Goal: Book appointment/travel/reservation

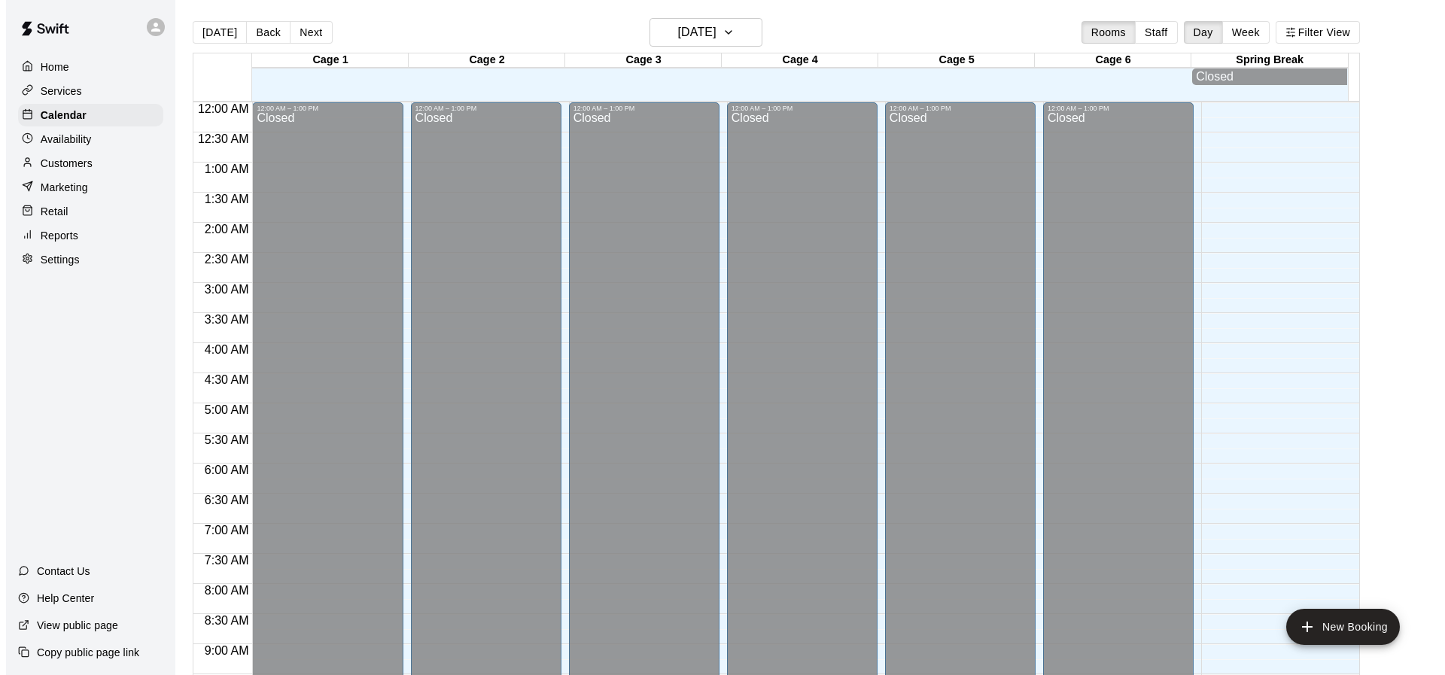
scroll to position [808, 0]
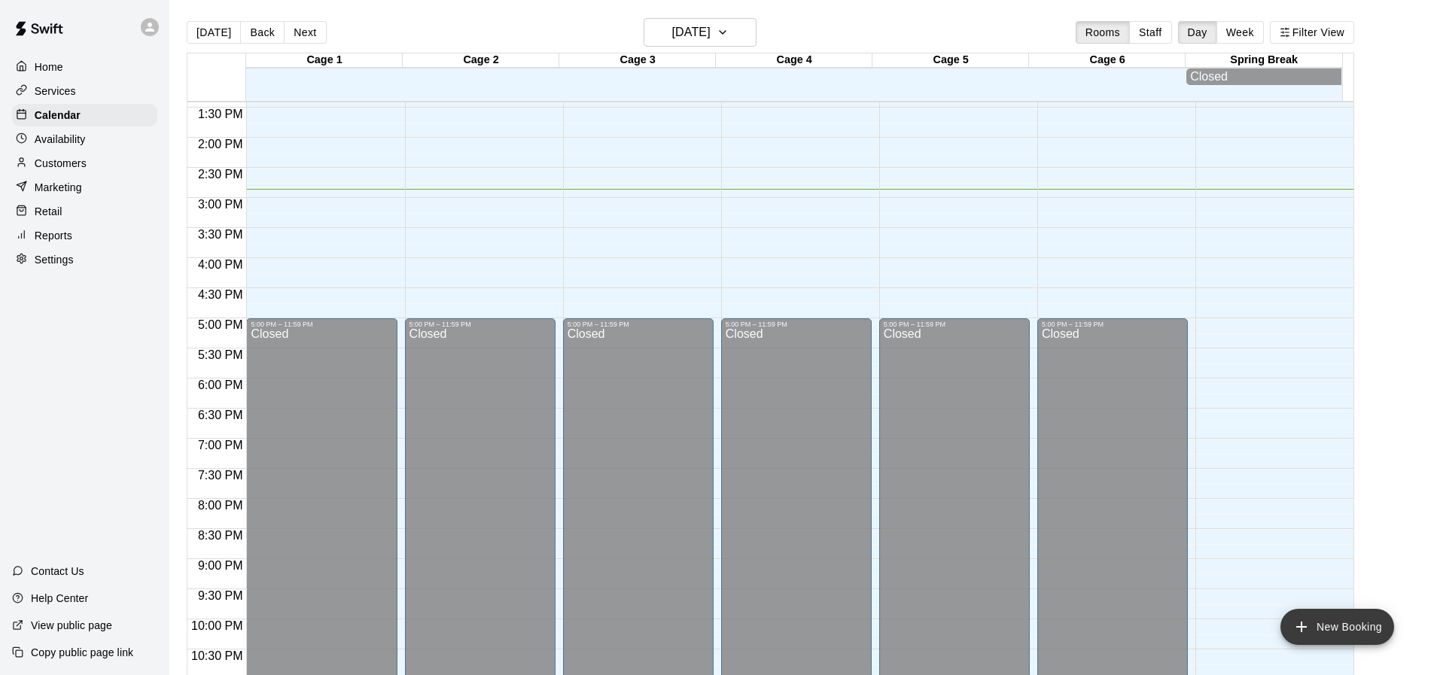
click at [1331, 626] on button "New Booking" at bounding box center [1337, 627] width 114 height 36
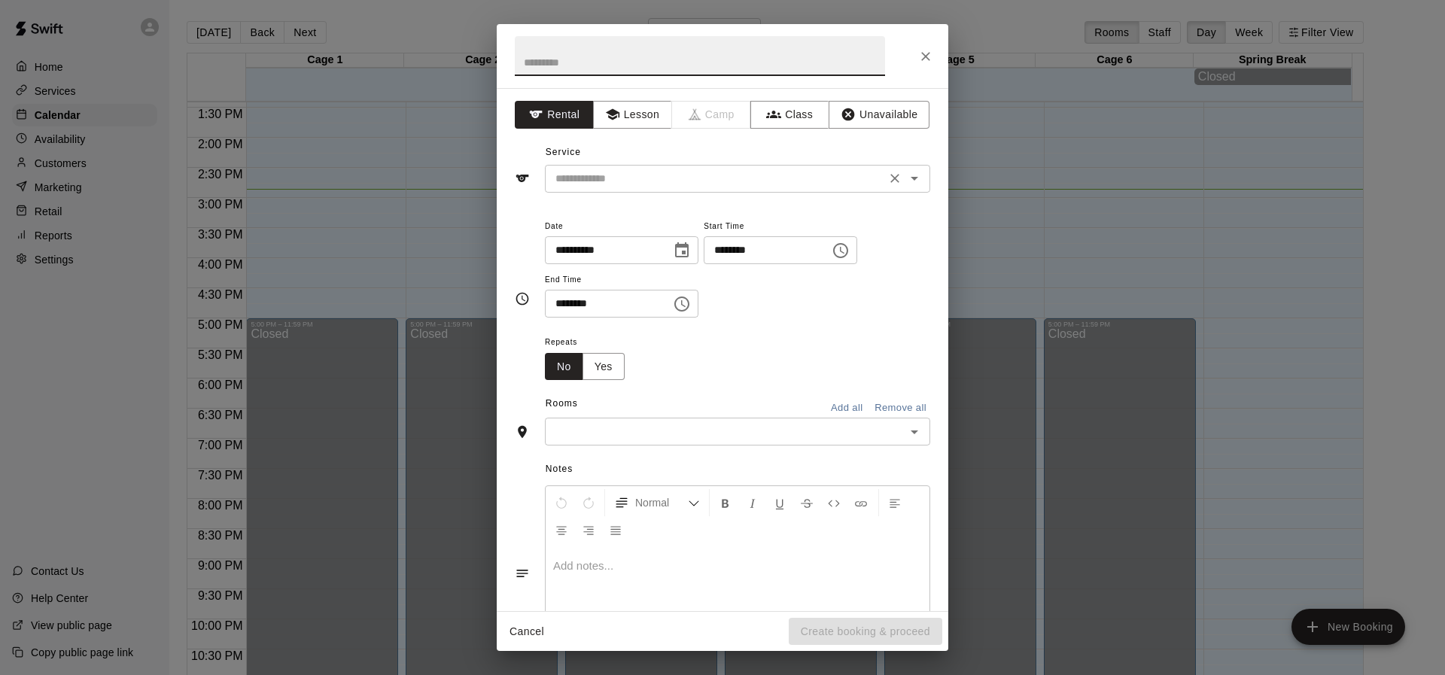
click at [603, 173] on input "text" at bounding box center [715, 178] width 332 height 19
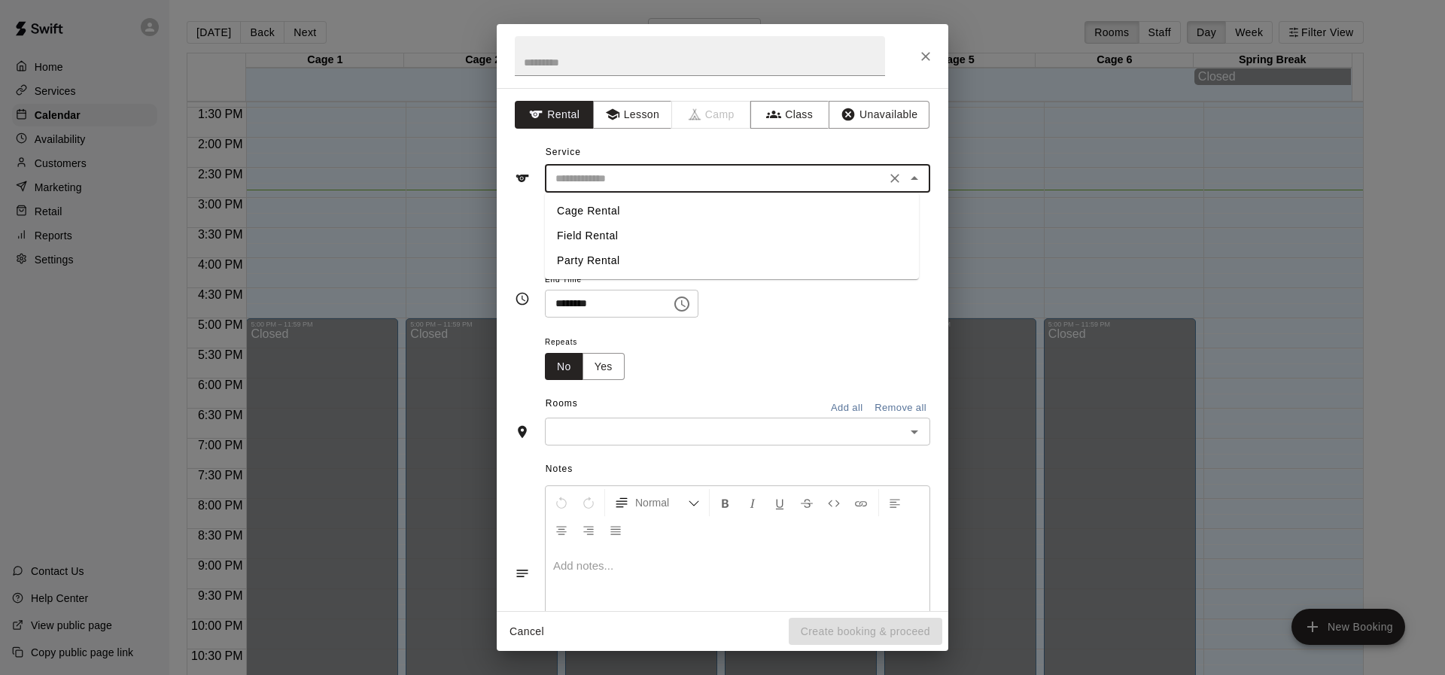
click at [590, 211] on li "Cage Rental" at bounding box center [732, 211] width 374 height 25
type input "**********"
click at [848, 255] on icon "Choose time, selected time is 1:00 PM" at bounding box center [840, 250] width 15 height 15
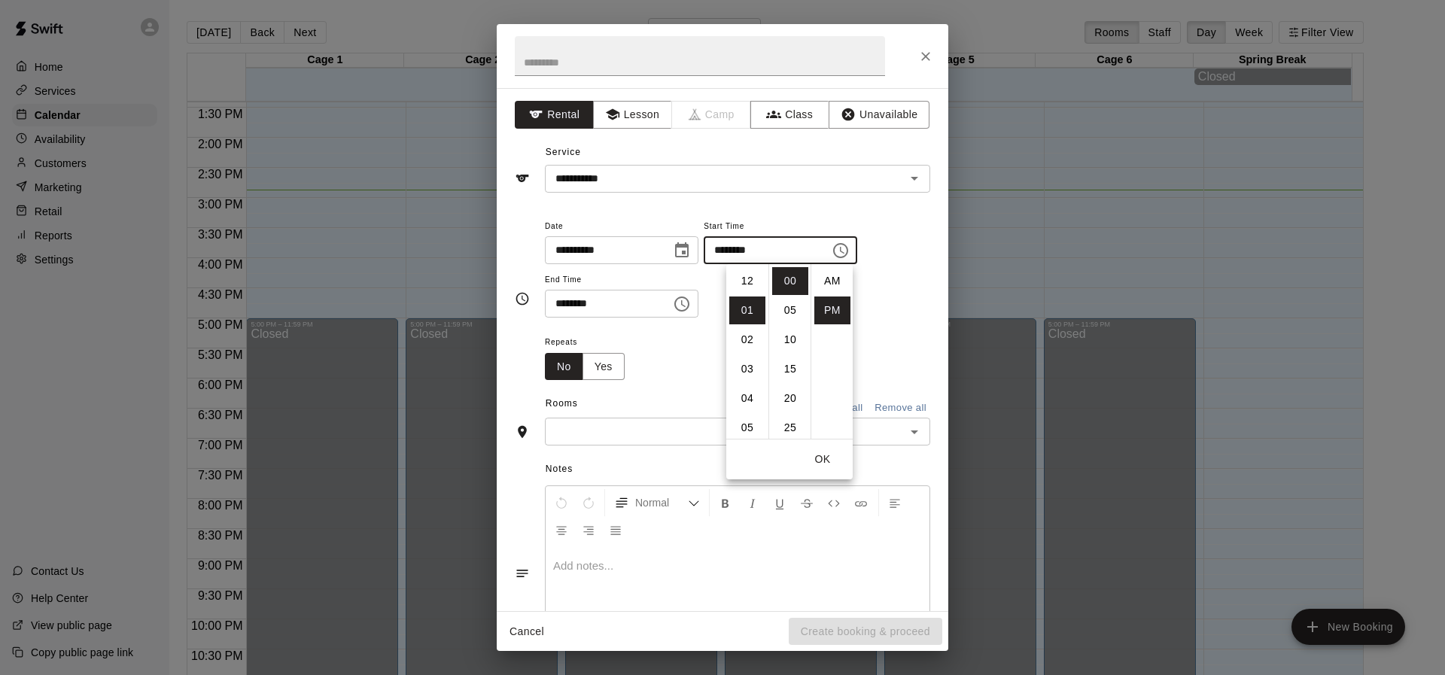
scroll to position [27, 0]
click at [747, 332] on li "03" at bounding box center [747, 340] width 36 height 28
type input "********"
click at [691, 301] on icon "Choose time, selected time is 1:30 PM" at bounding box center [682, 304] width 18 height 18
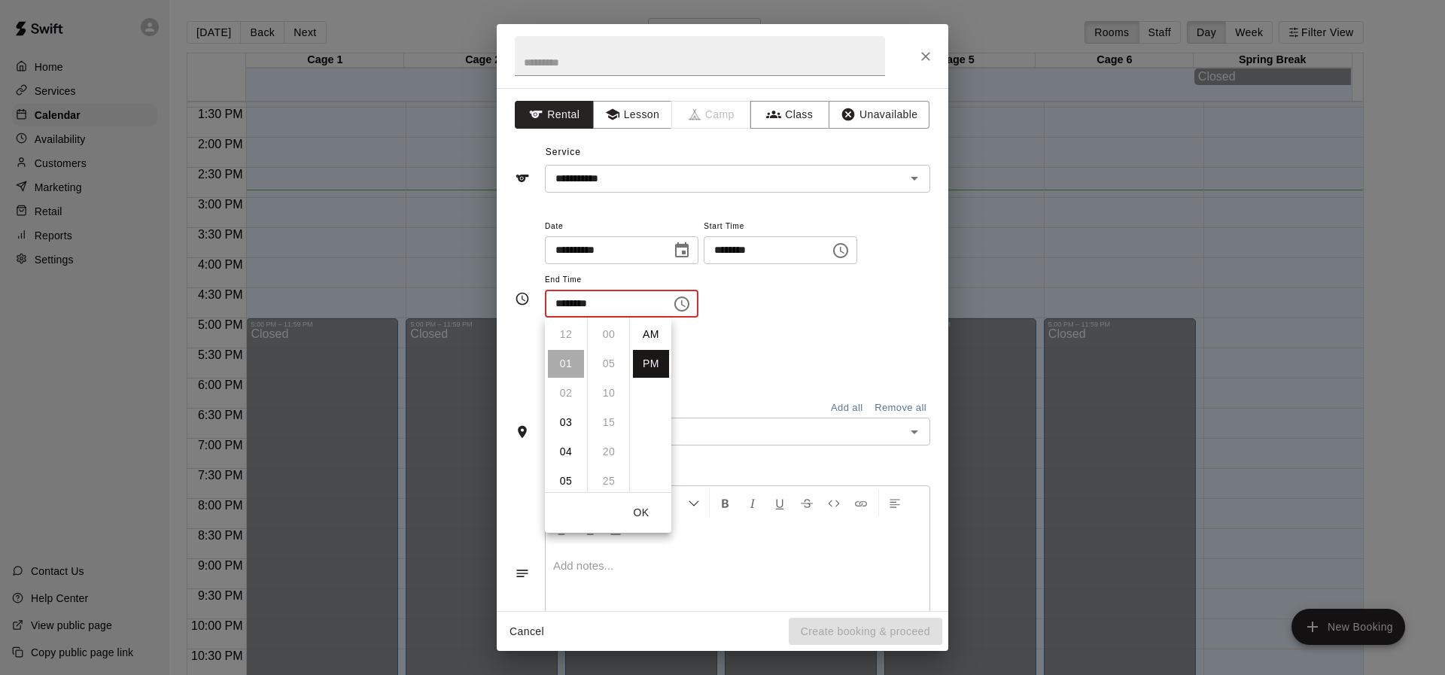
scroll to position [27, 0]
click at [560, 400] on li "03" at bounding box center [566, 393] width 36 height 28
type input "********"
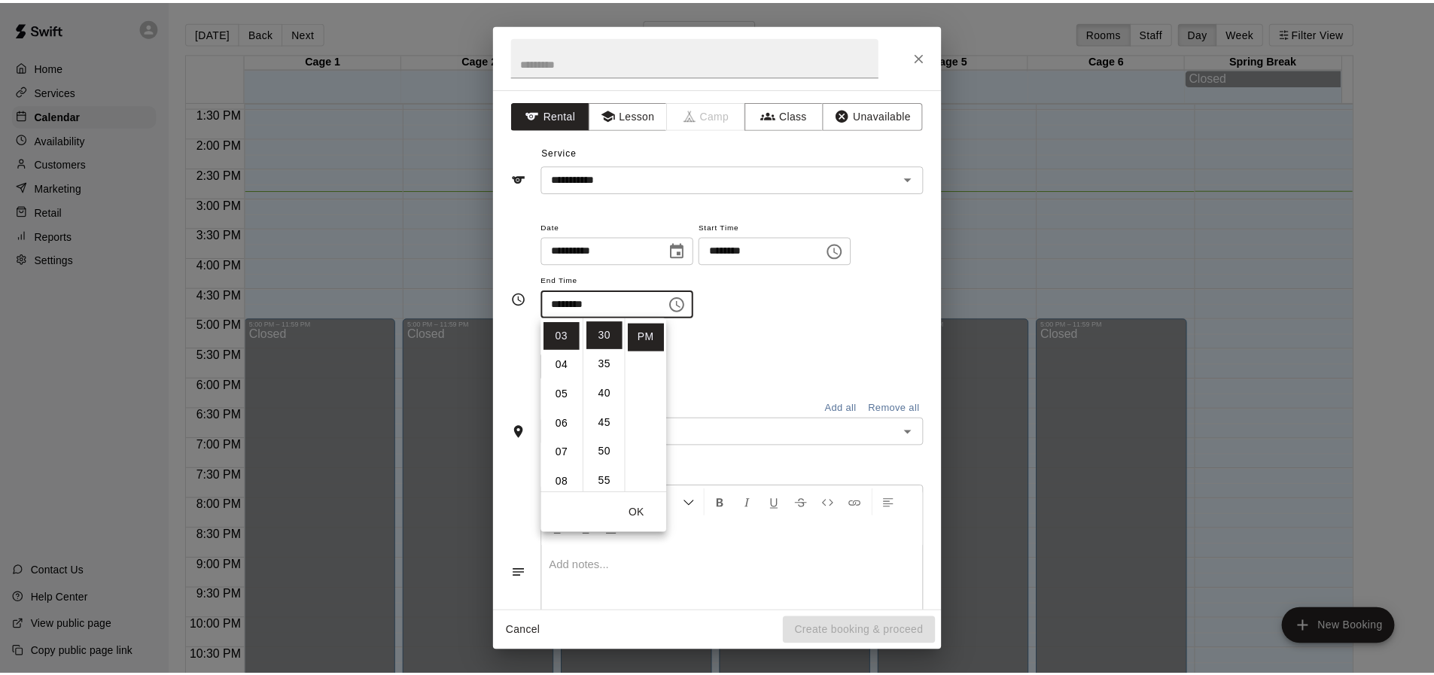
scroll to position [88, 0]
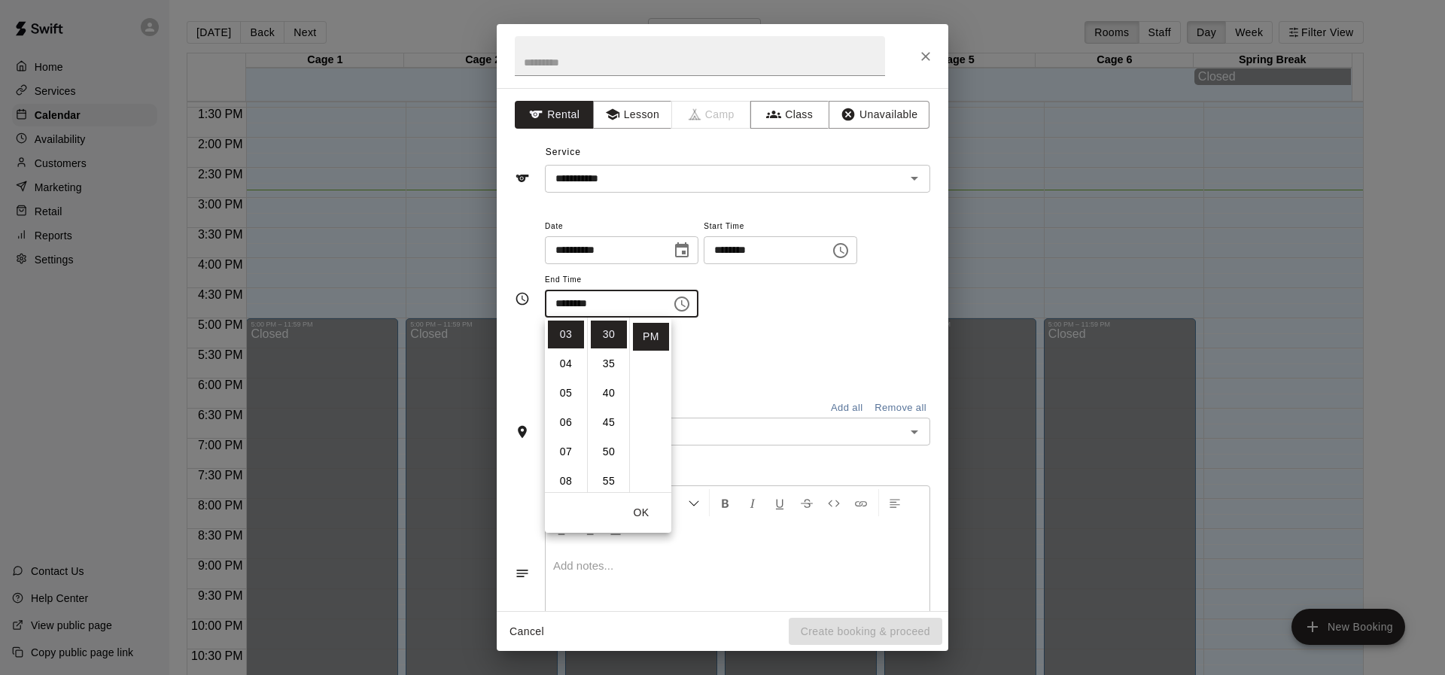
click at [823, 350] on div "Repeats No Yes" at bounding box center [737, 356] width 385 height 47
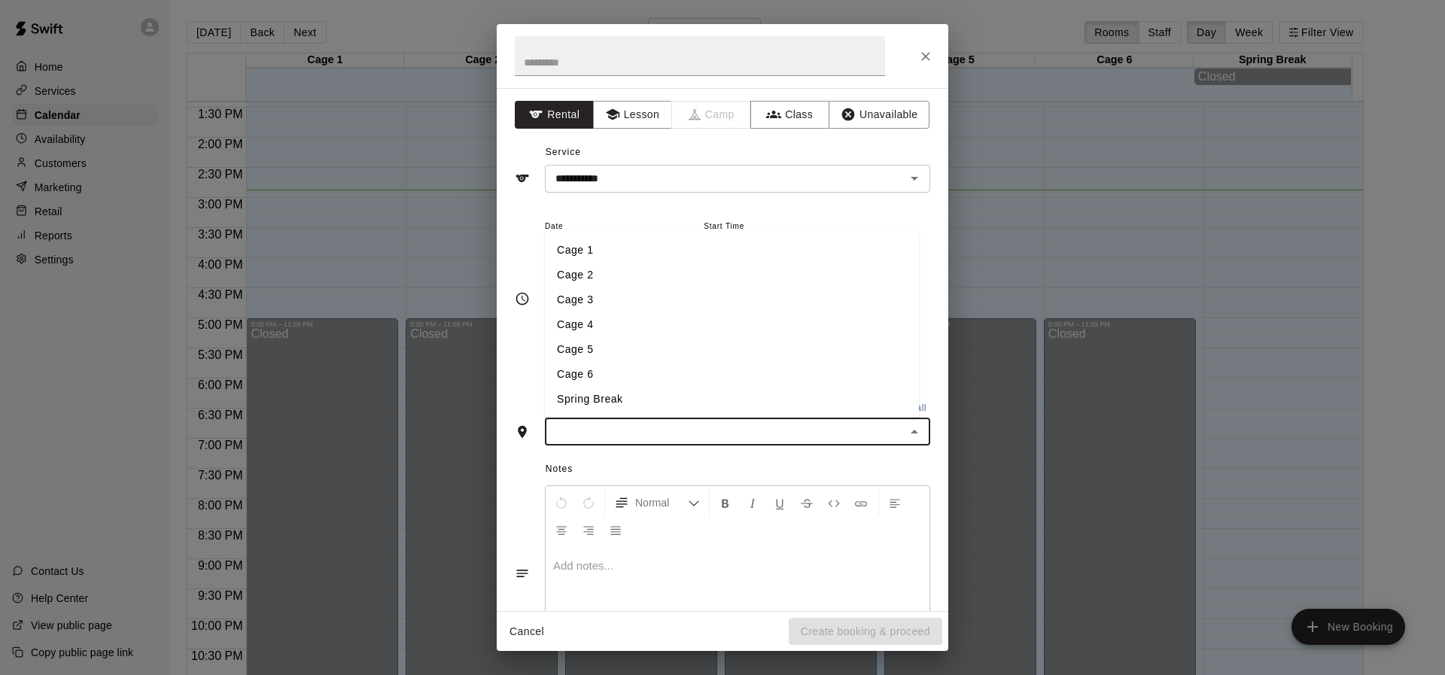
click at [747, 425] on input "text" at bounding box center [724, 431] width 351 height 19
click at [628, 242] on li "Cage 1" at bounding box center [732, 250] width 374 height 25
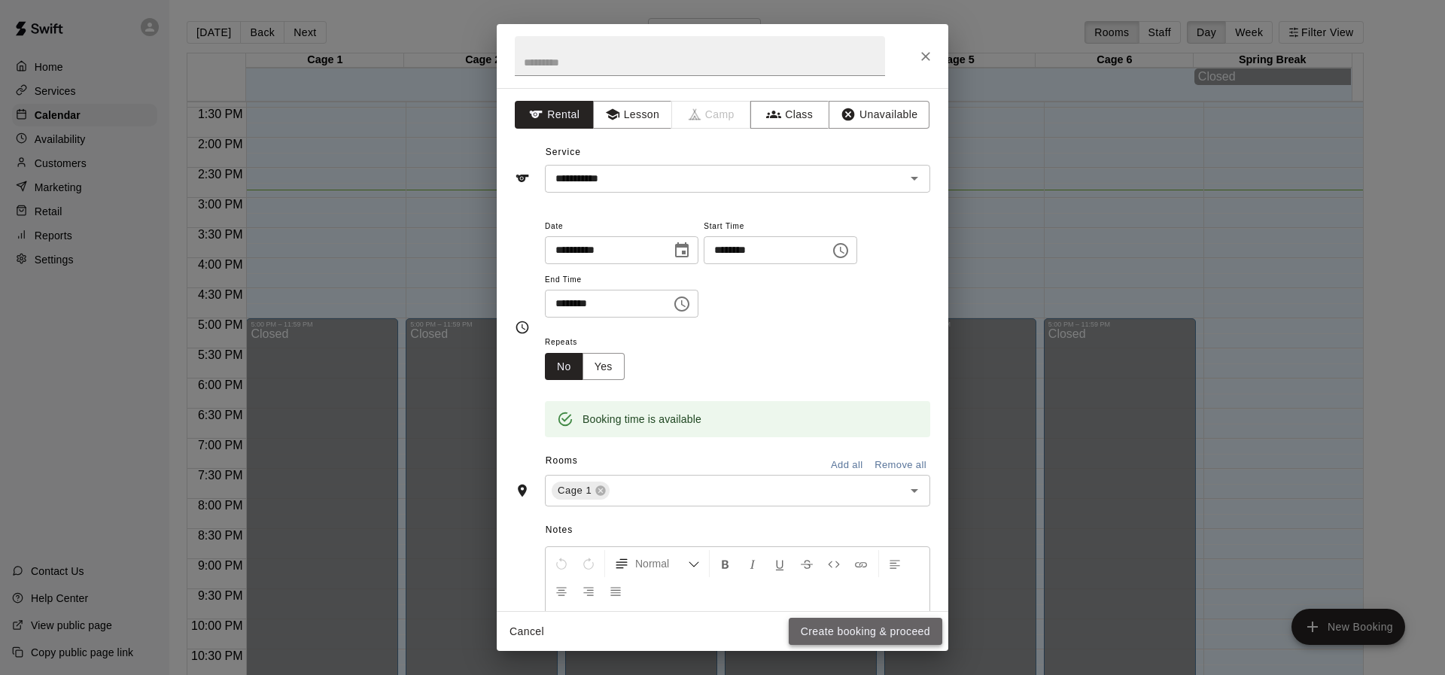
click at [852, 631] on button "Create booking & proceed" at bounding box center [866, 632] width 154 height 28
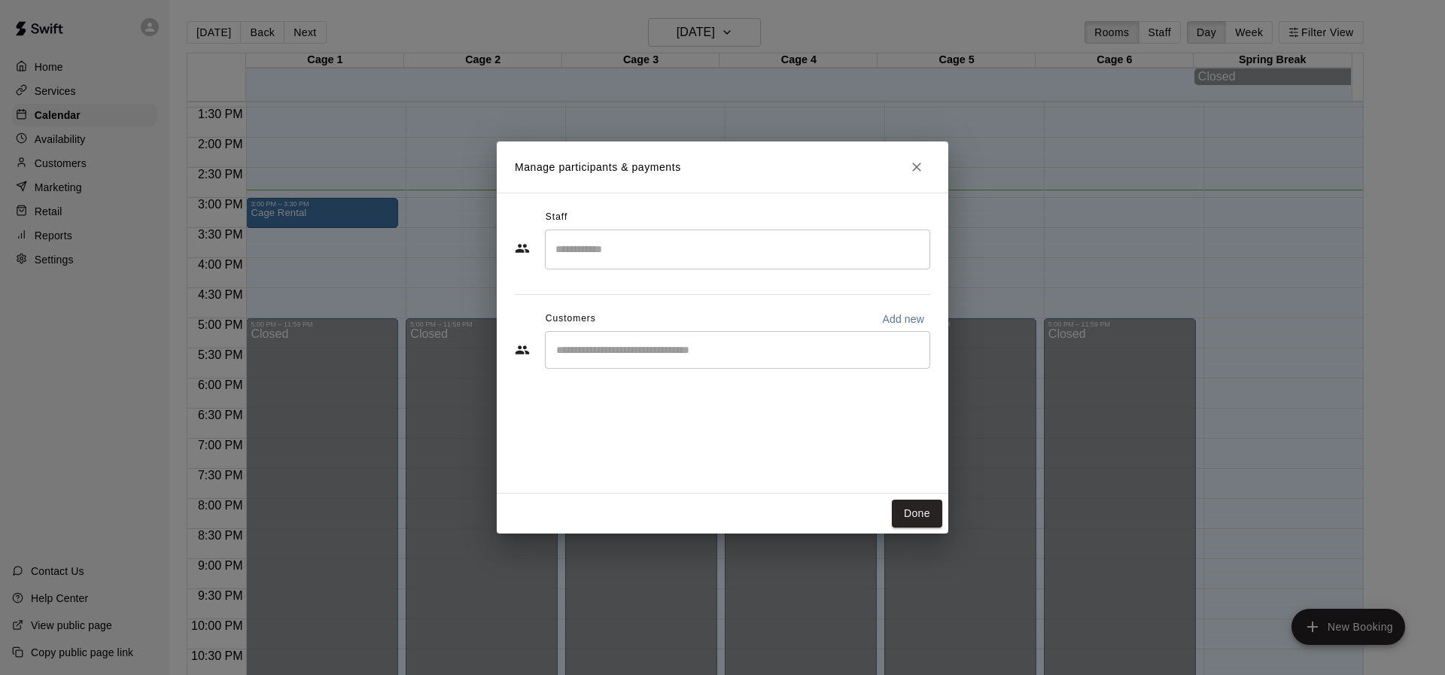
click at [694, 361] on div "​" at bounding box center [737, 350] width 385 height 38
type input "****"
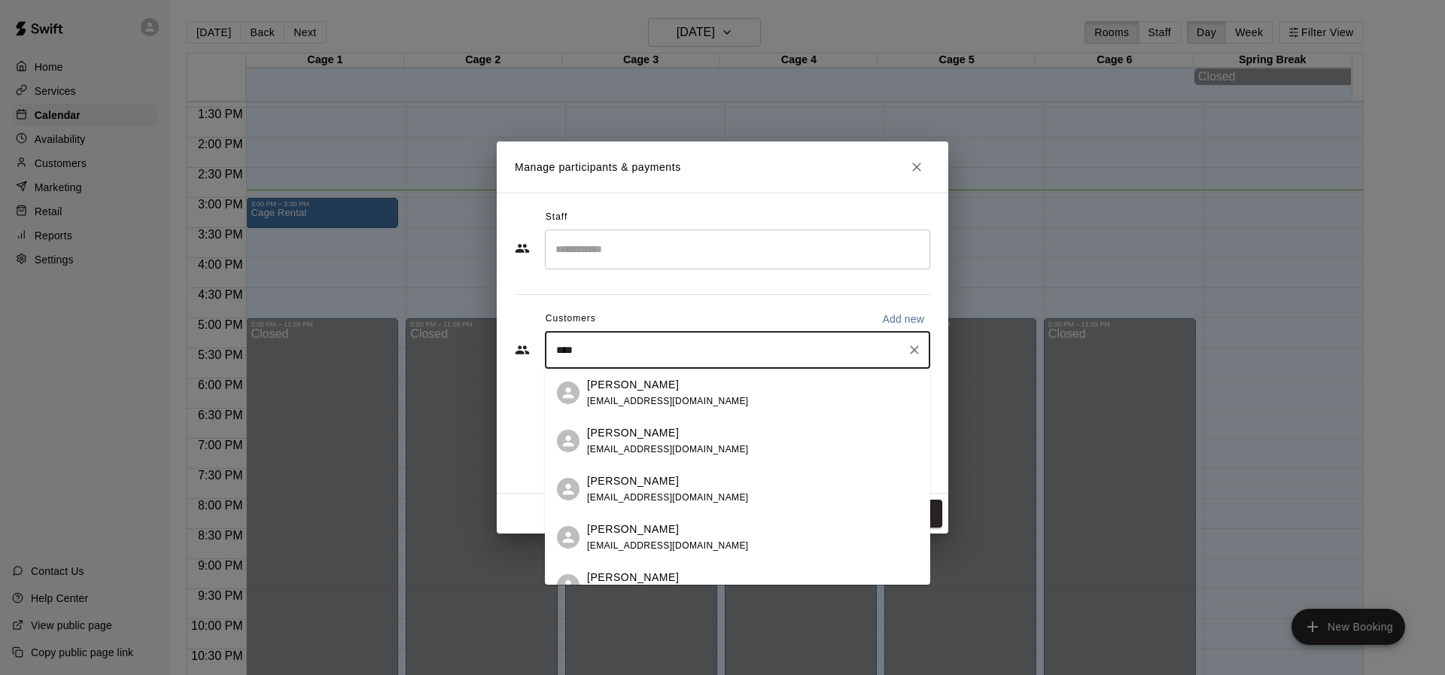
click at [691, 496] on span "[EMAIL_ADDRESS][DOMAIN_NAME]" at bounding box center [668, 497] width 162 height 11
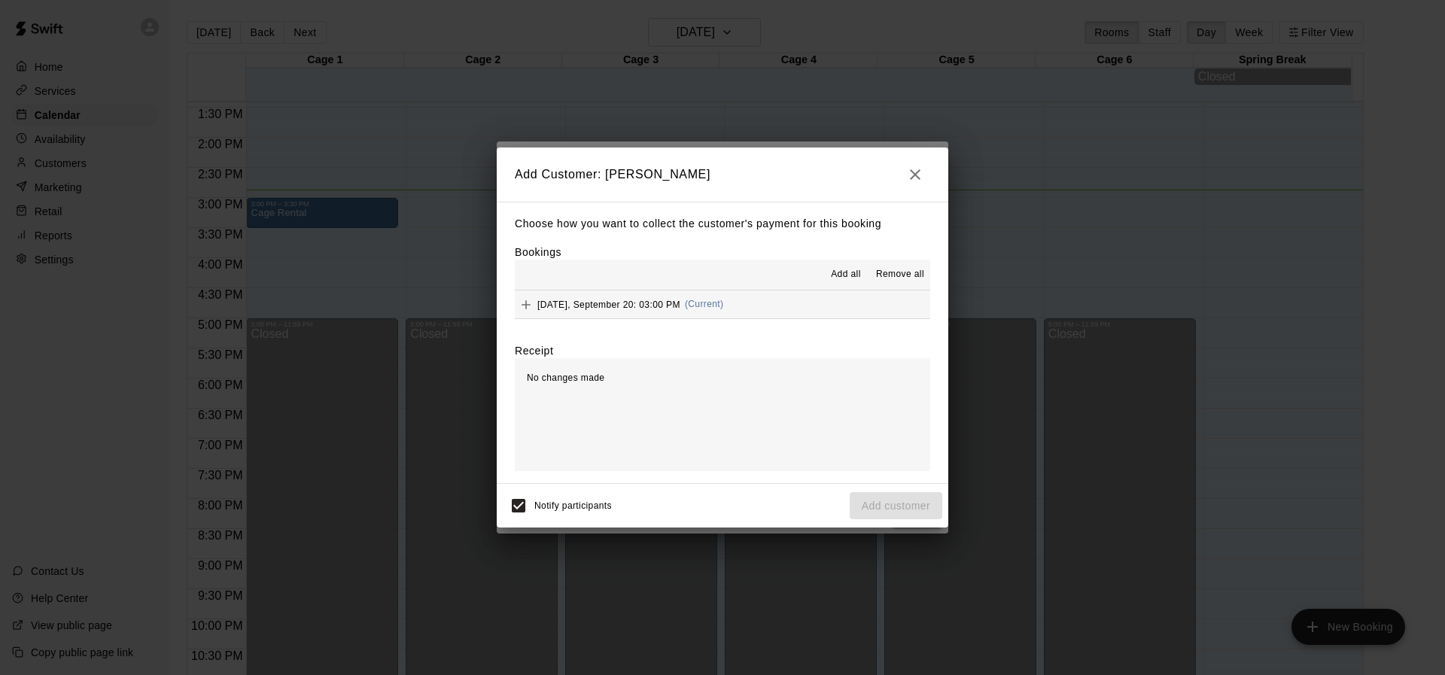
click at [804, 299] on button "[DATE], September 20: 03:00 PM (Current)" at bounding box center [722, 305] width 415 height 28
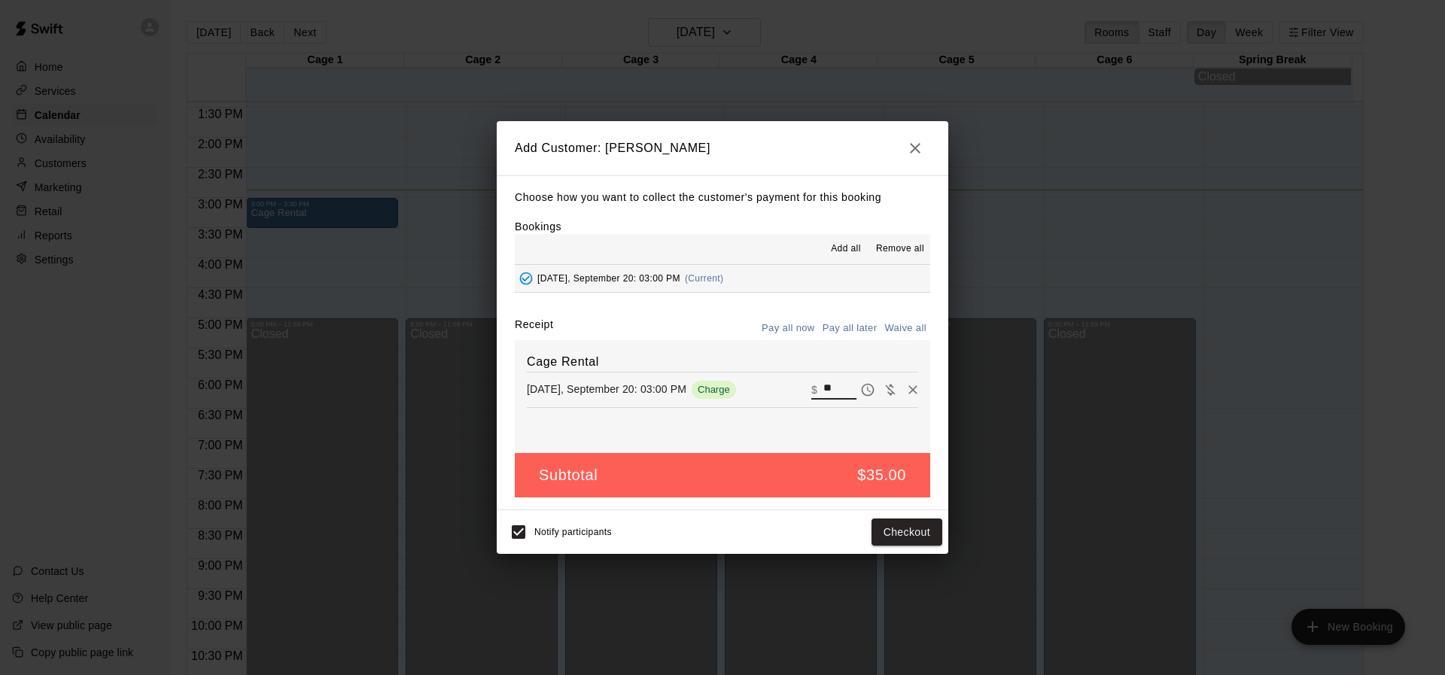
click at [829, 391] on input "**" at bounding box center [839, 390] width 33 height 20
click at [887, 549] on div "Notify participants Checkout" at bounding box center [723, 532] width 452 height 44
click at [896, 541] on button "Checkout" at bounding box center [907, 533] width 71 height 28
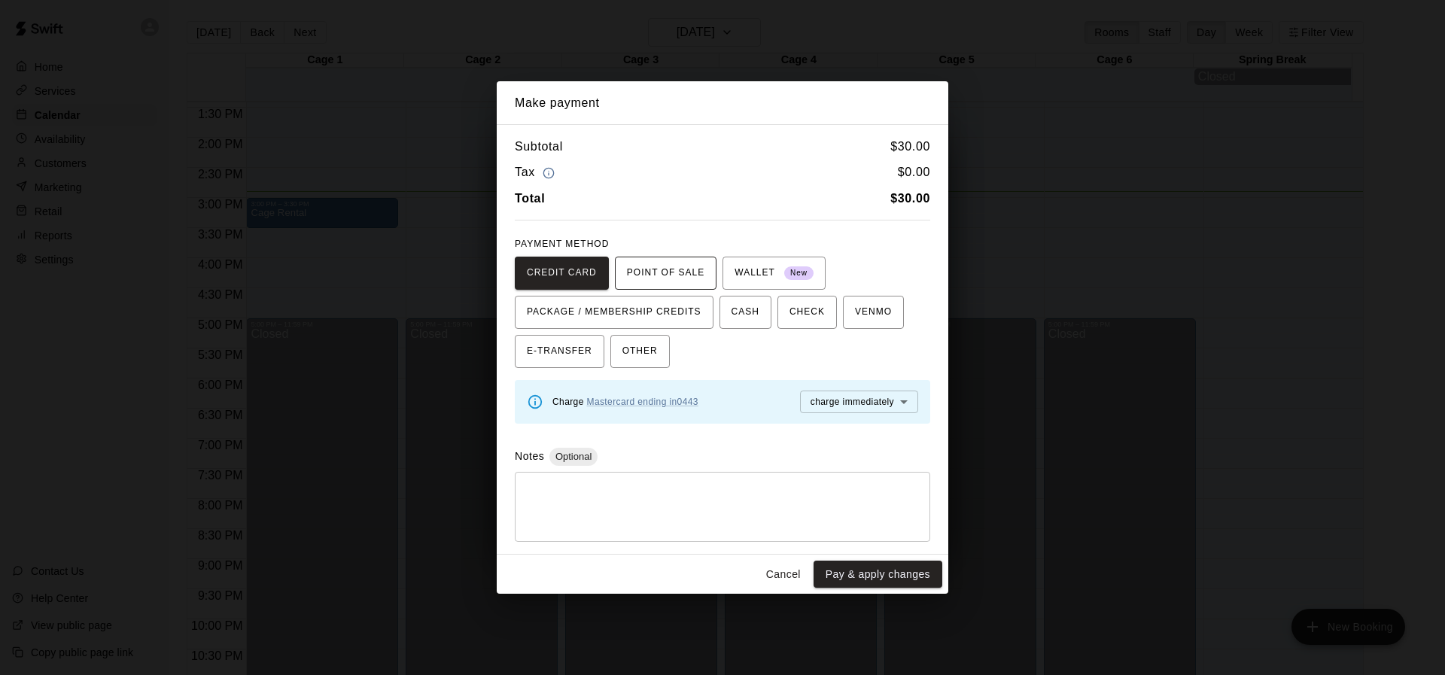
click at [698, 280] on span "POINT OF SALE" at bounding box center [666, 273] width 78 height 24
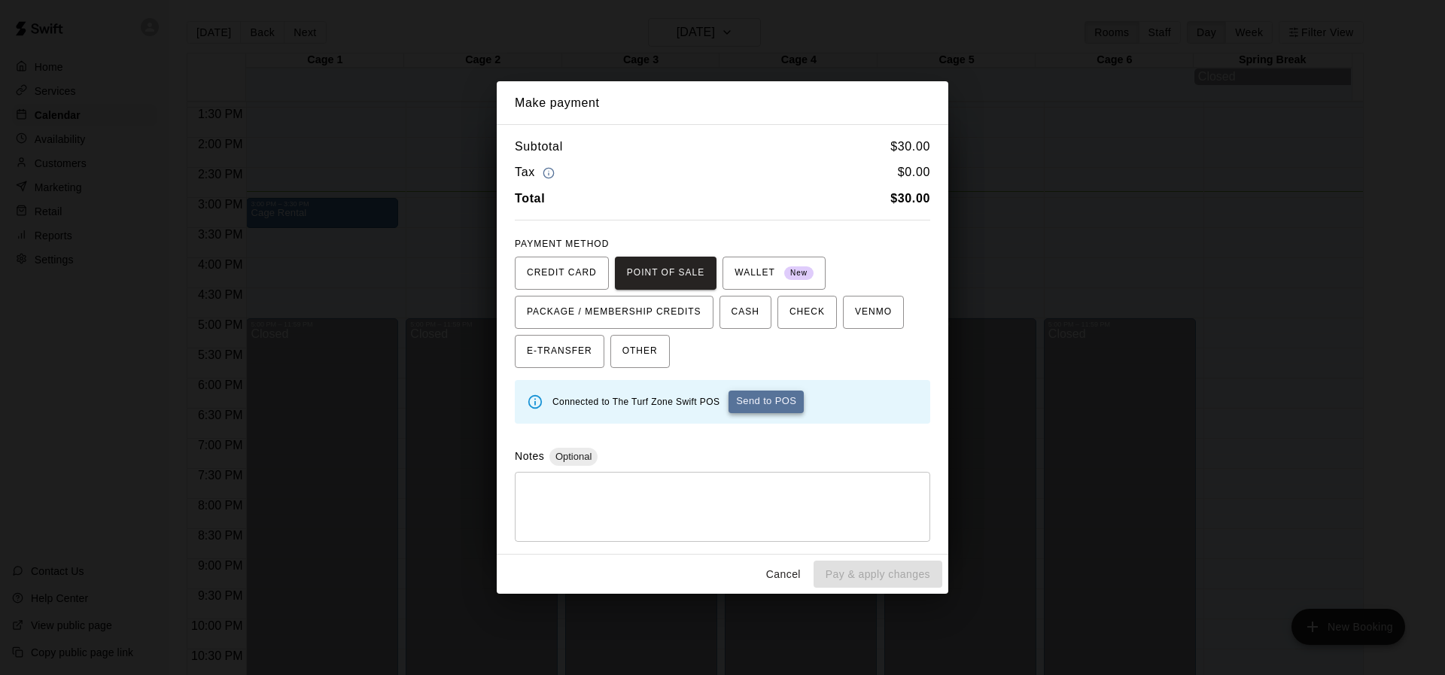
click at [779, 407] on button "Send to POS" at bounding box center [766, 402] width 75 height 23
click at [678, 405] on button "Send to POS" at bounding box center [694, 402] width 75 height 23
click at [687, 409] on button "Send to POS" at bounding box center [694, 402] width 75 height 23
click at [698, 397] on div "Waiting for payment... Send to POS" at bounding box center [735, 402] width 366 height 23
click at [787, 576] on button "Cancel" at bounding box center [783, 575] width 48 height 28
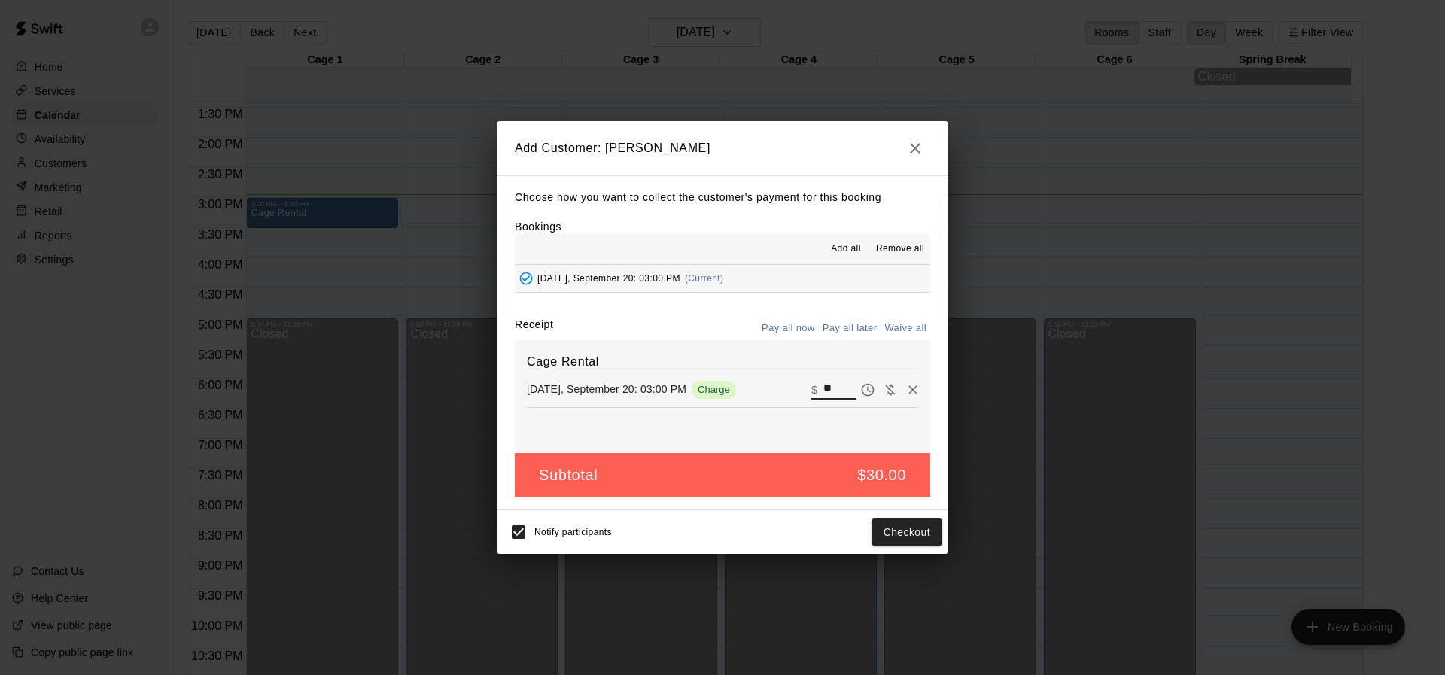
click at [829, 387] on input "**" at bounding box center [839, 390] width 33 height 20
type input "*"
type input "**"
click at [915, 540] on button "Checkout" at bounding box center [907, 533] width 71 height 28
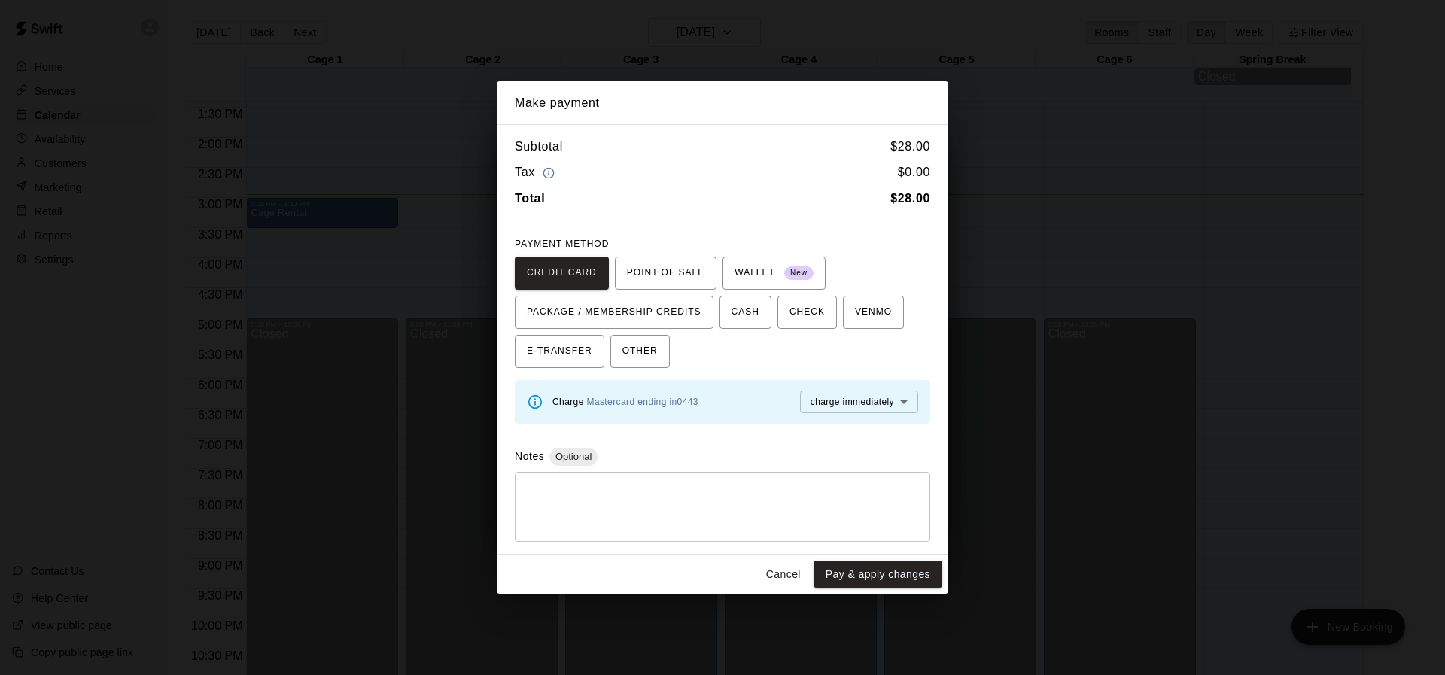
click at [643, 255] on div "PAYMENT METHOD CREDIT CARD POINT OF SALE WALLET New PACKAGE / MEMBERSHIP CREDIT…" at bounding box center [722, 300] width 415 height 135
click at [649, 268] on span "POINT OF SALE" at bounding box center [666, 273] width 78 height 24
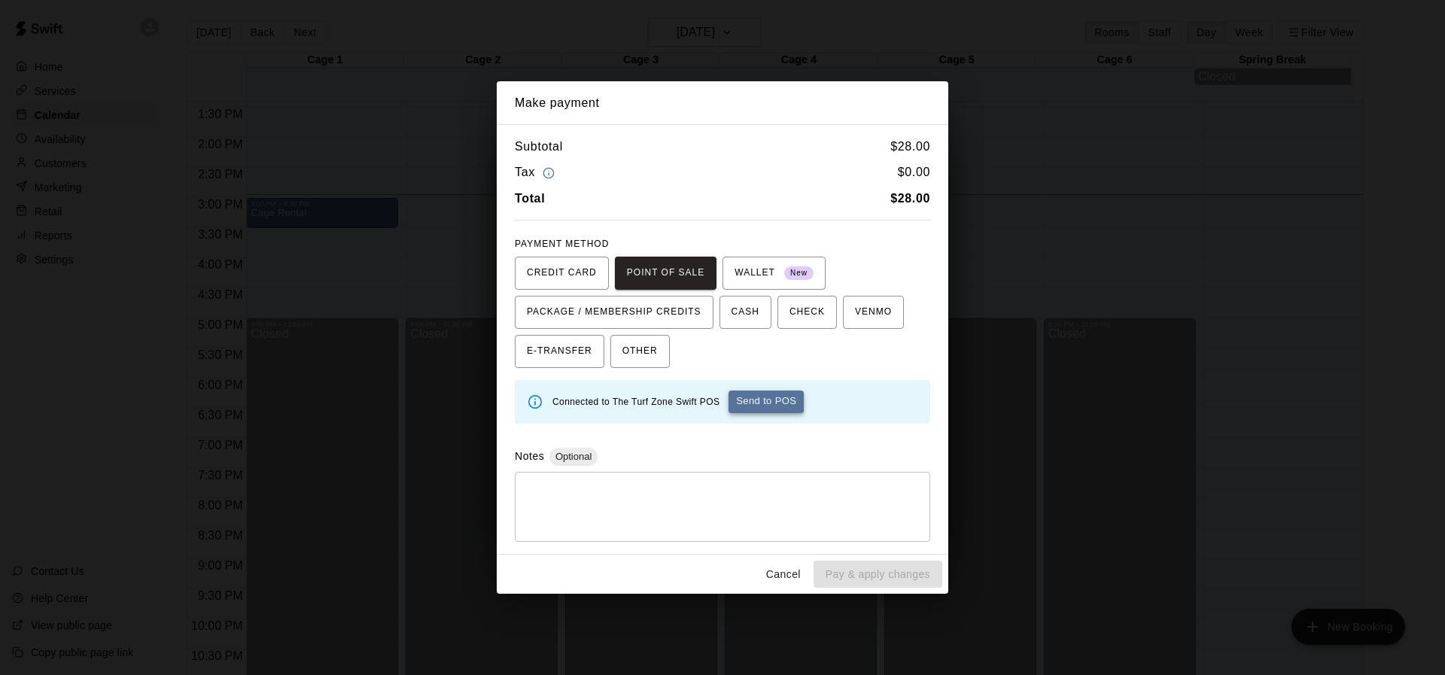
click at [783, 400] on button "Send to POS" at bounding box center [766, 402] width 75 height 23
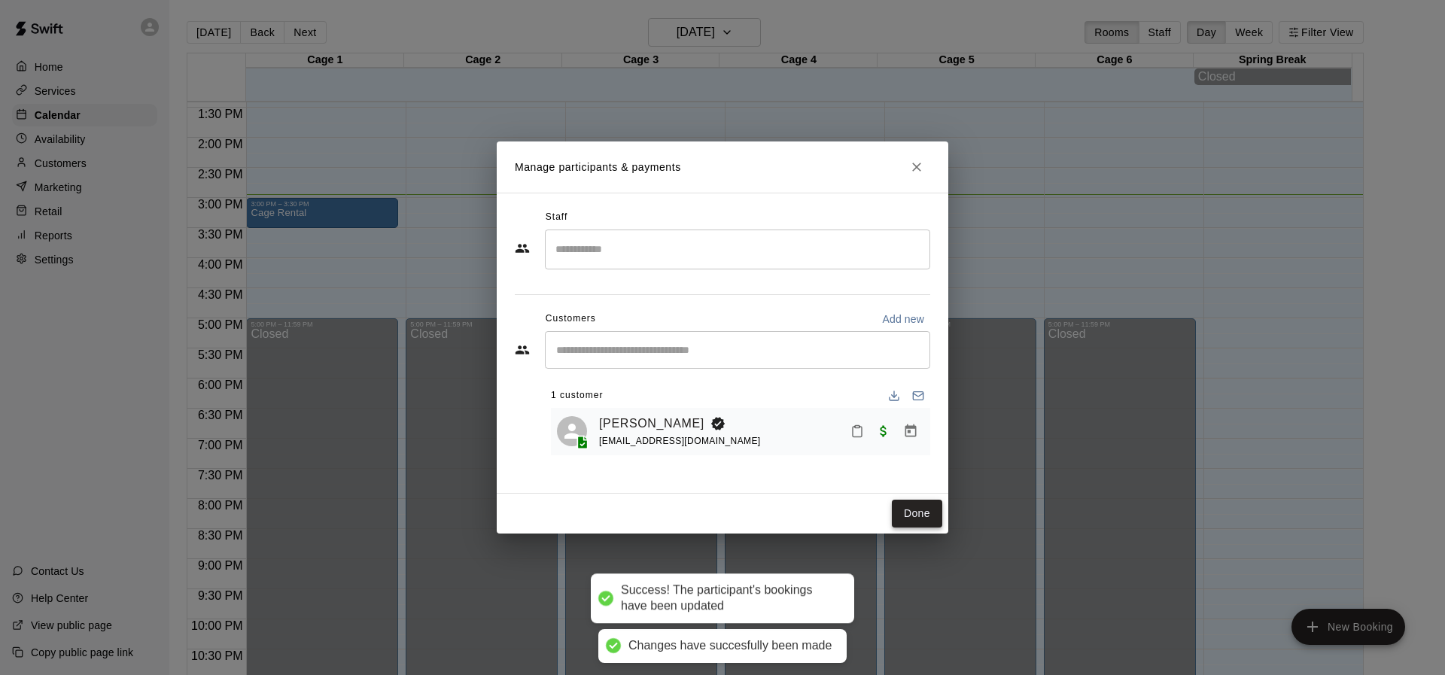
click at [926, 514] on button "Done" at bounding box center [917, 514] width 50 height 28
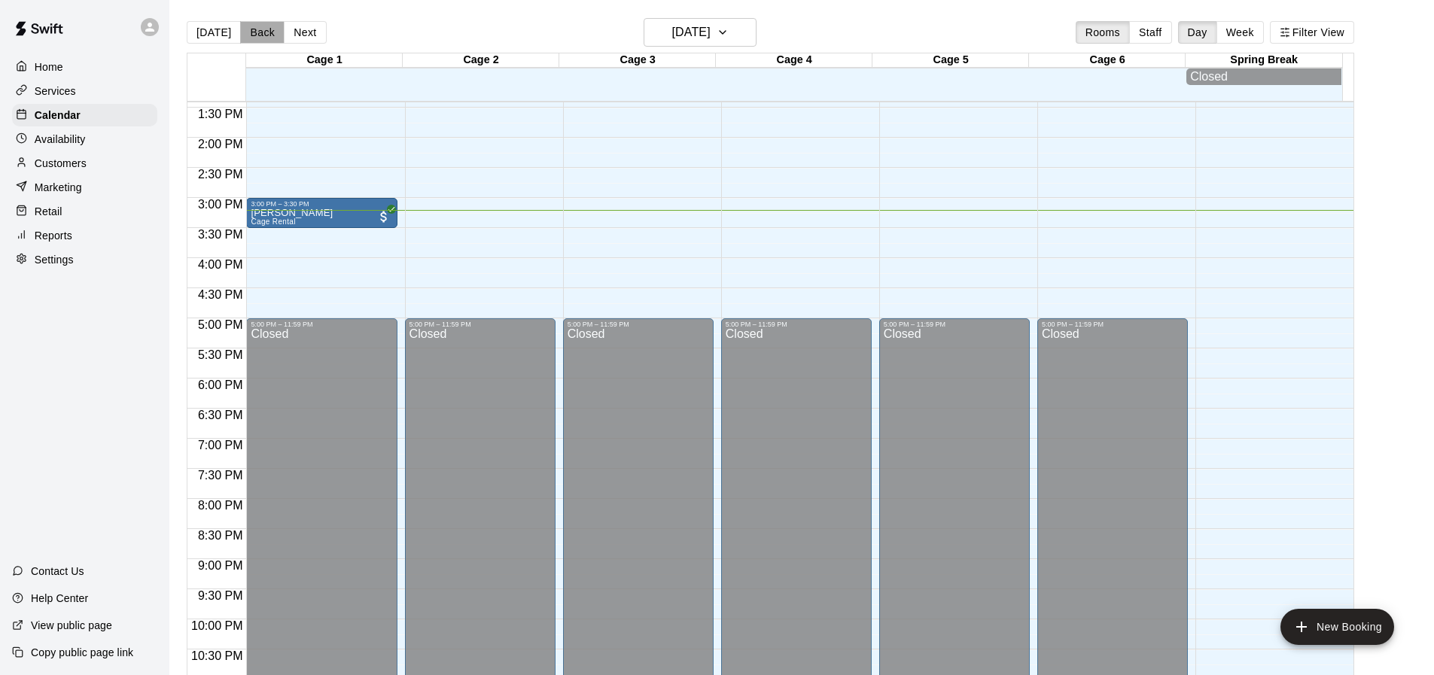
click at [251, 38] on button "Back" at bounding box center [262, 32] width 44 height 23
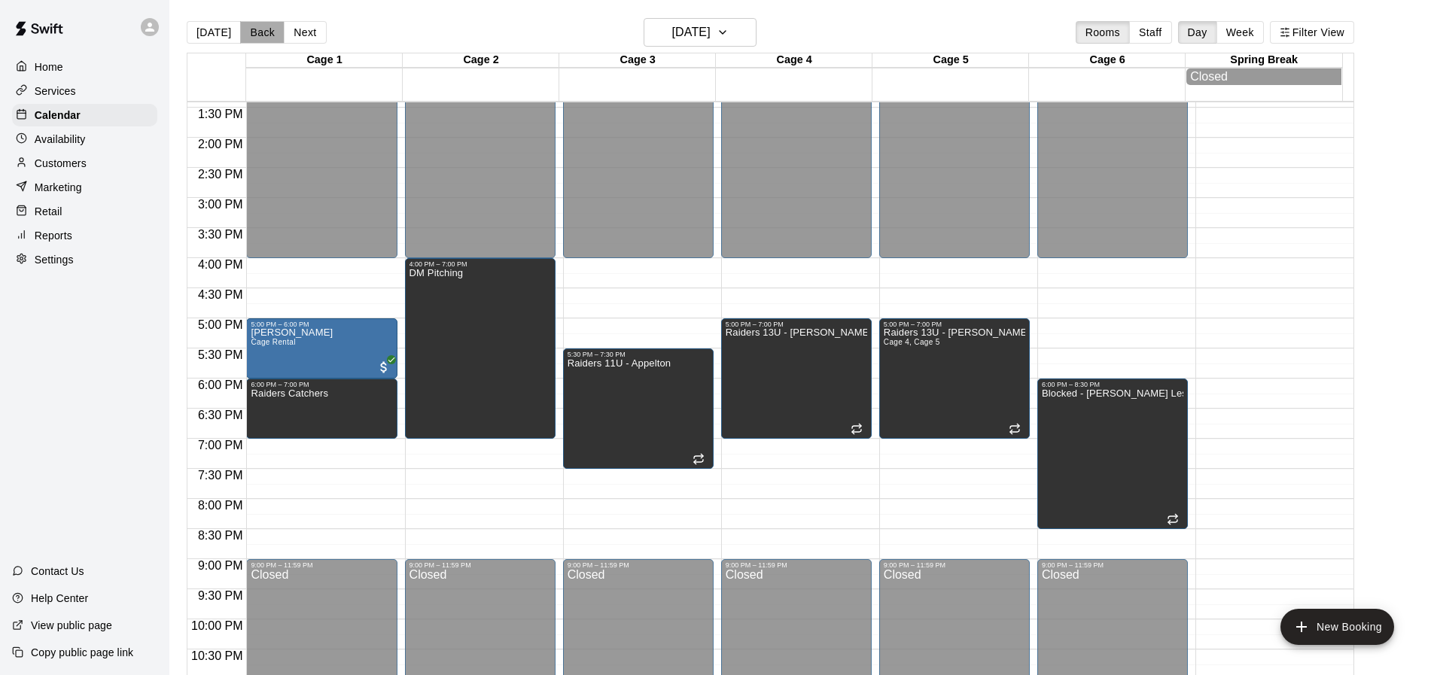
click at [258, 35] on button "Back" at bounding box center [262, 32] width 44 height 23
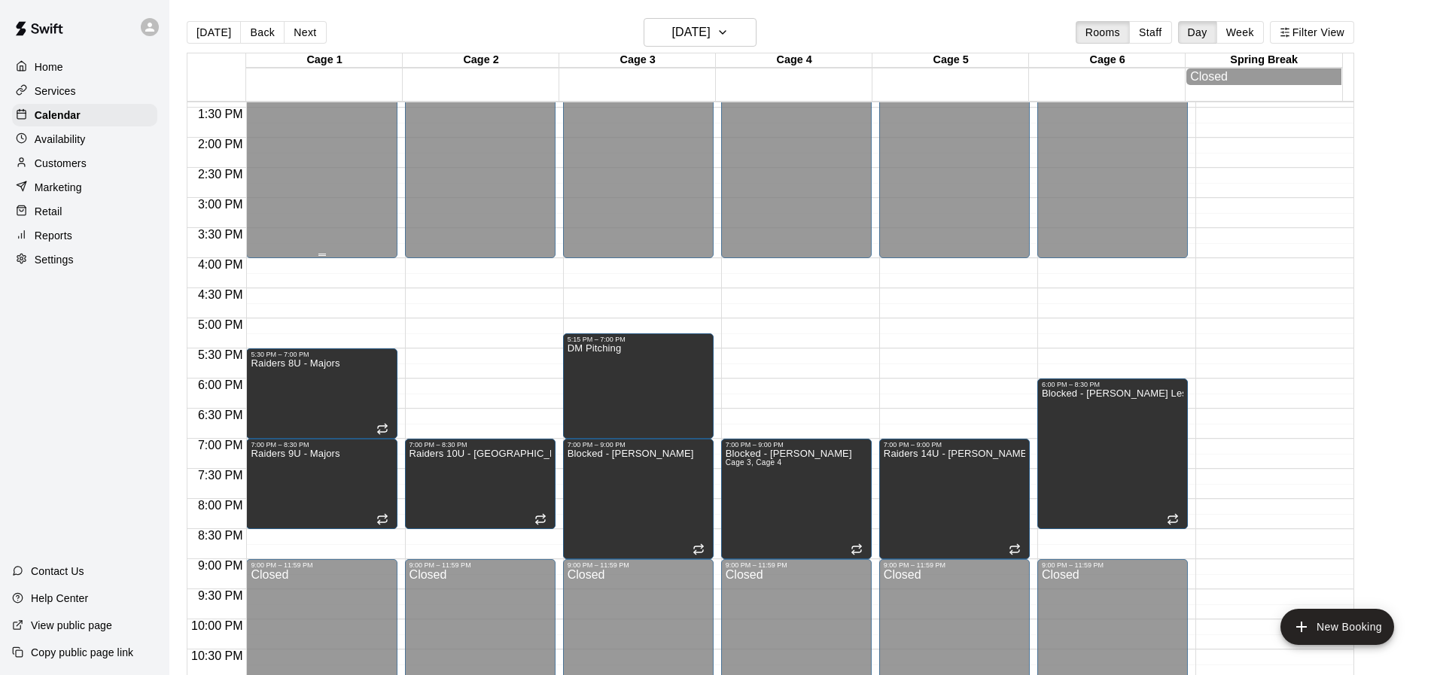
scroll to position [859, 0]
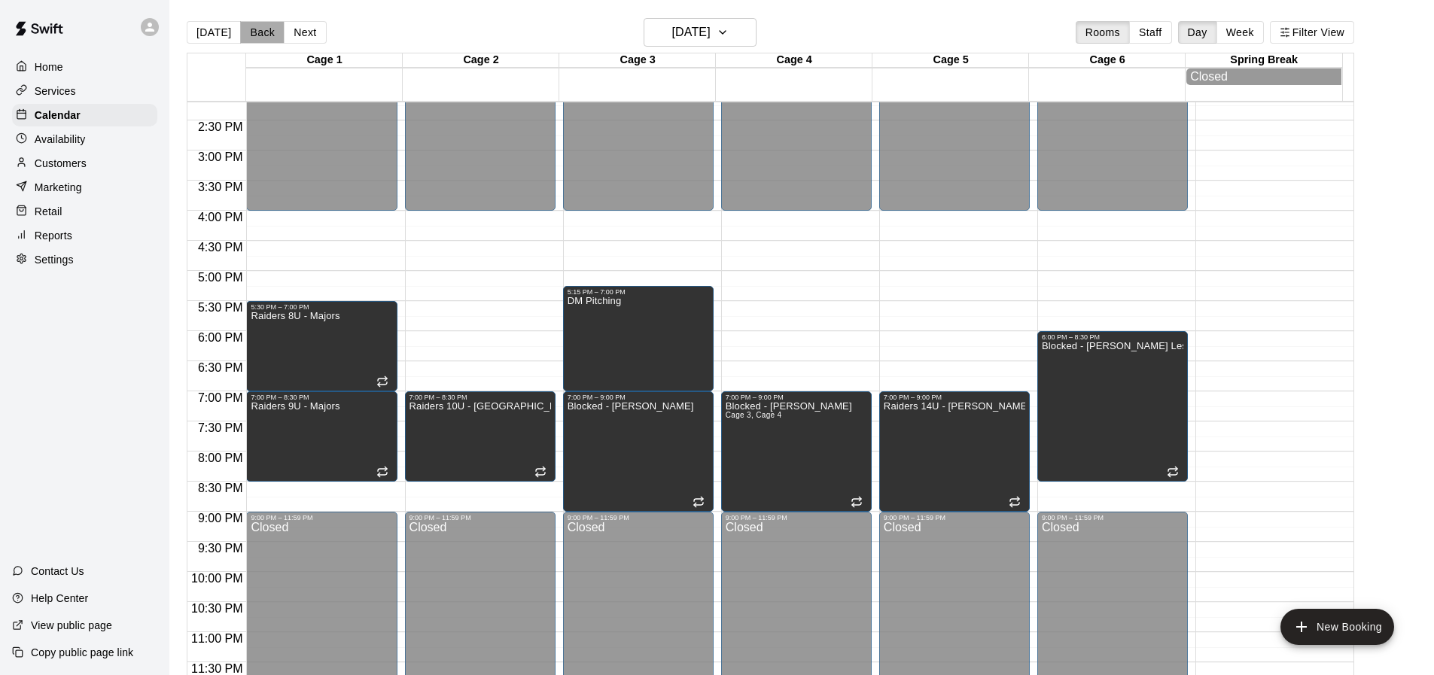
click at [260, 33] on button "Back" at bounding box center [262, 32] width 44 height 23
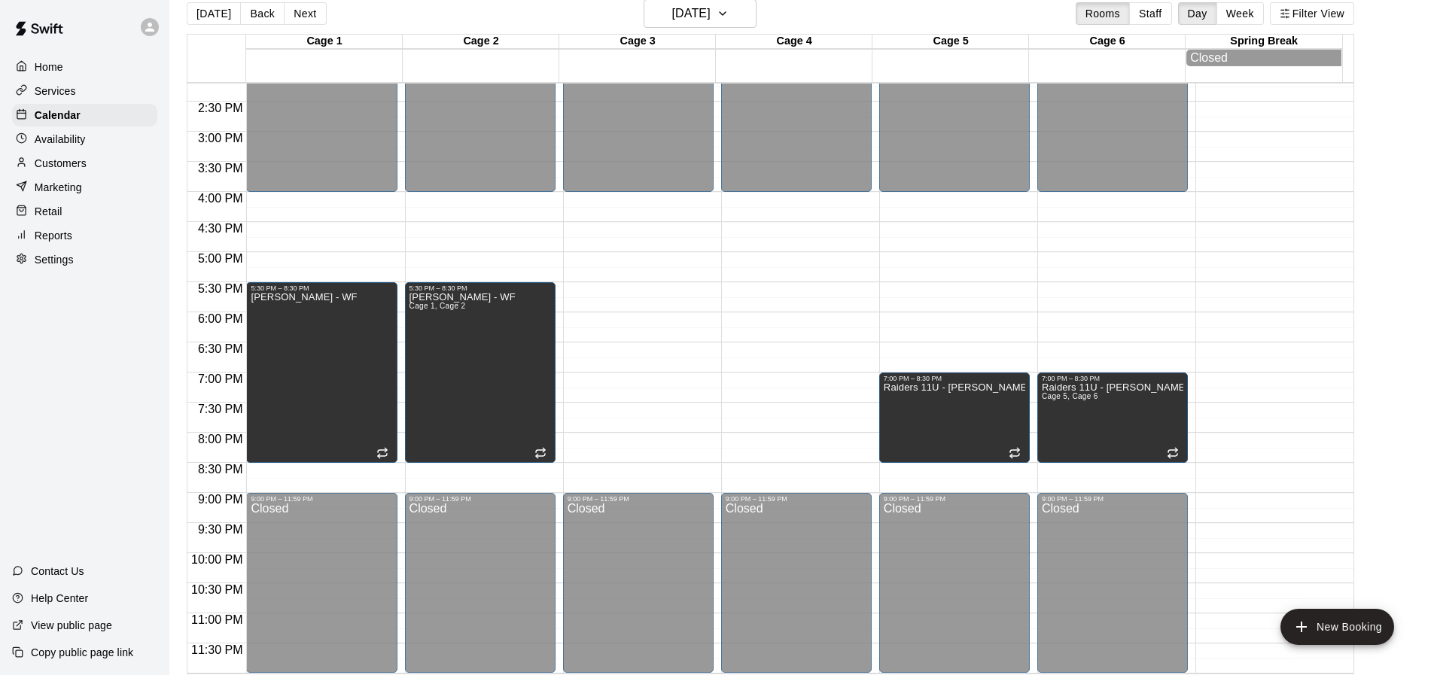
scroll to position [24, 0]
